Goal: Download file/media

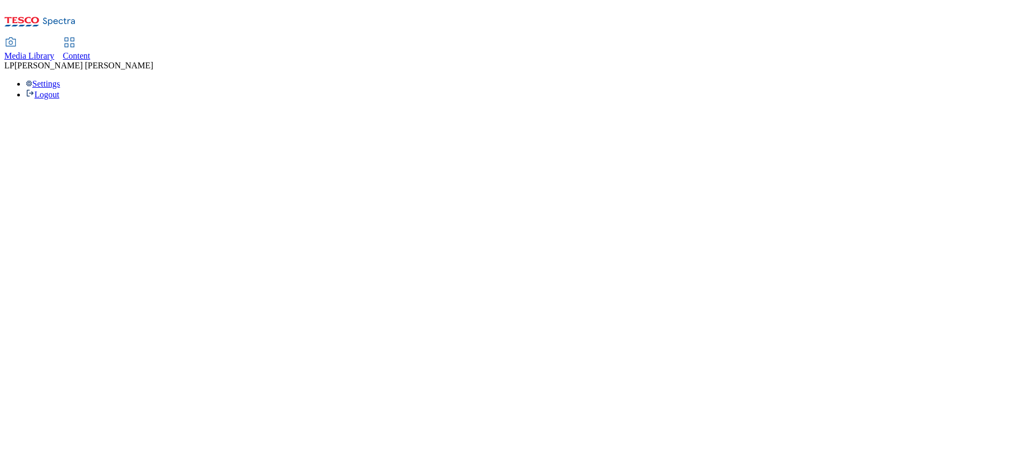
select select "ghs-roi"
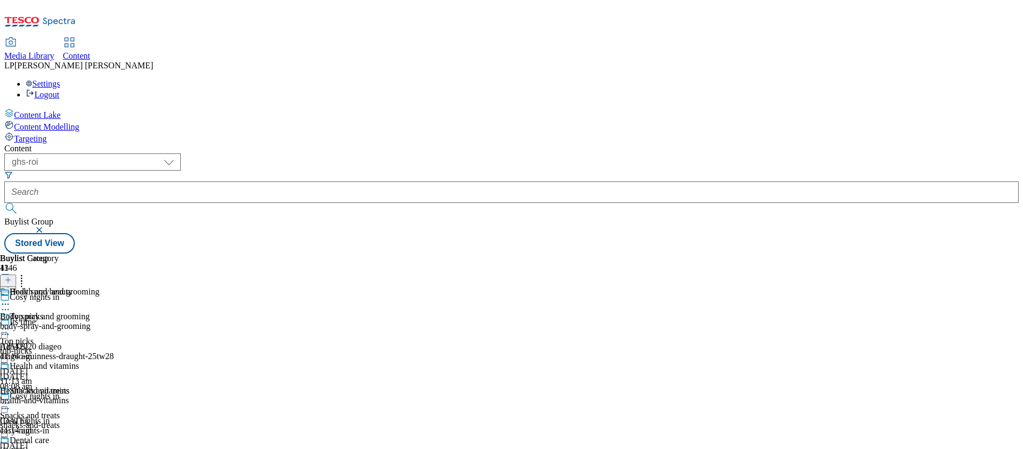
scroll to position [831, 0]
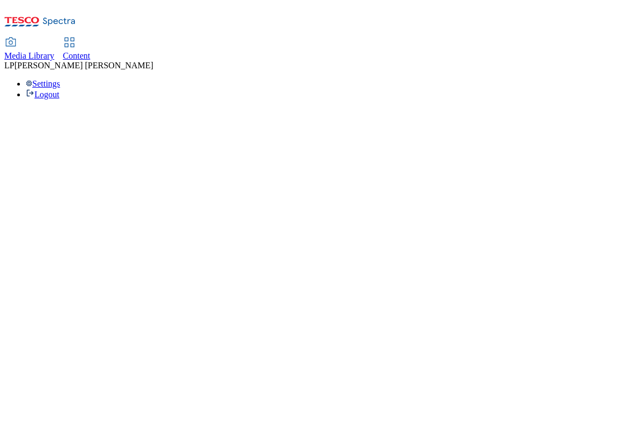
select select "flare-ghs-roi"
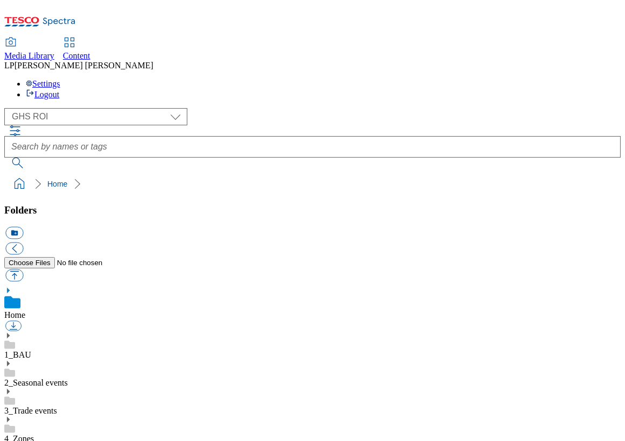
scroll to position [2, 0]
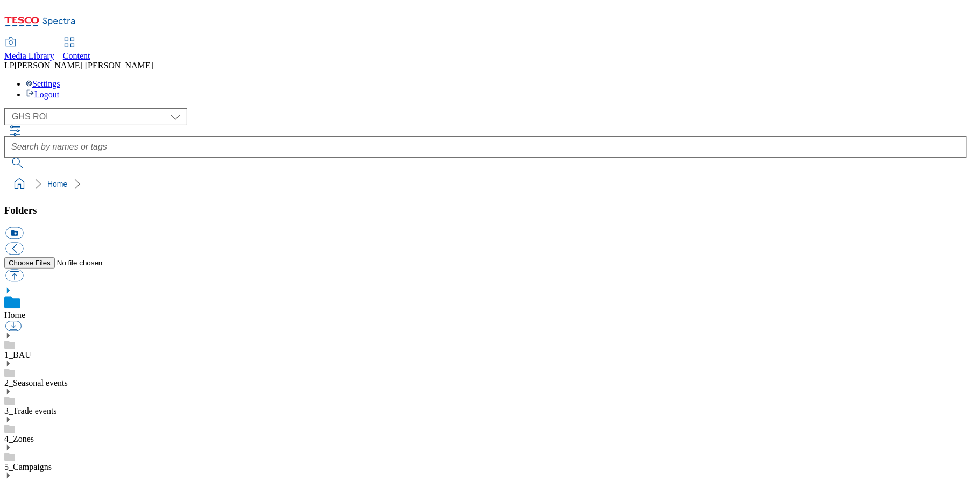
scroll to position [98, 0]
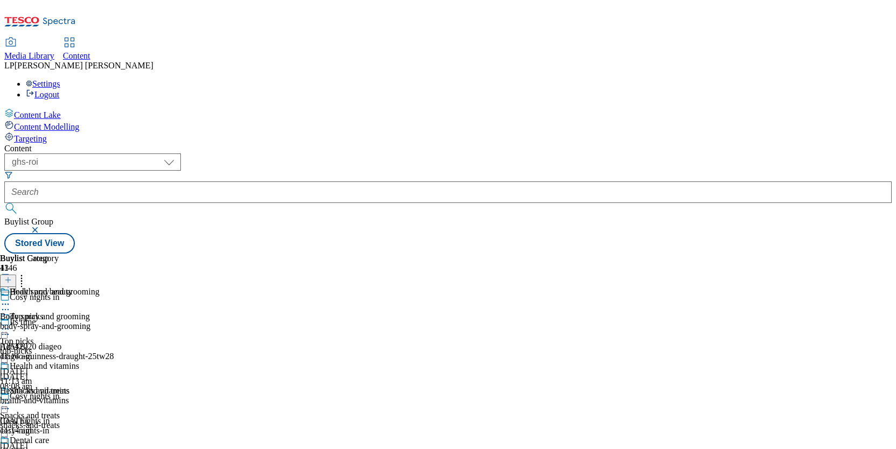
select select "ghs-roi"
